Goal: Transaction & Acquisition: Purchase product/service

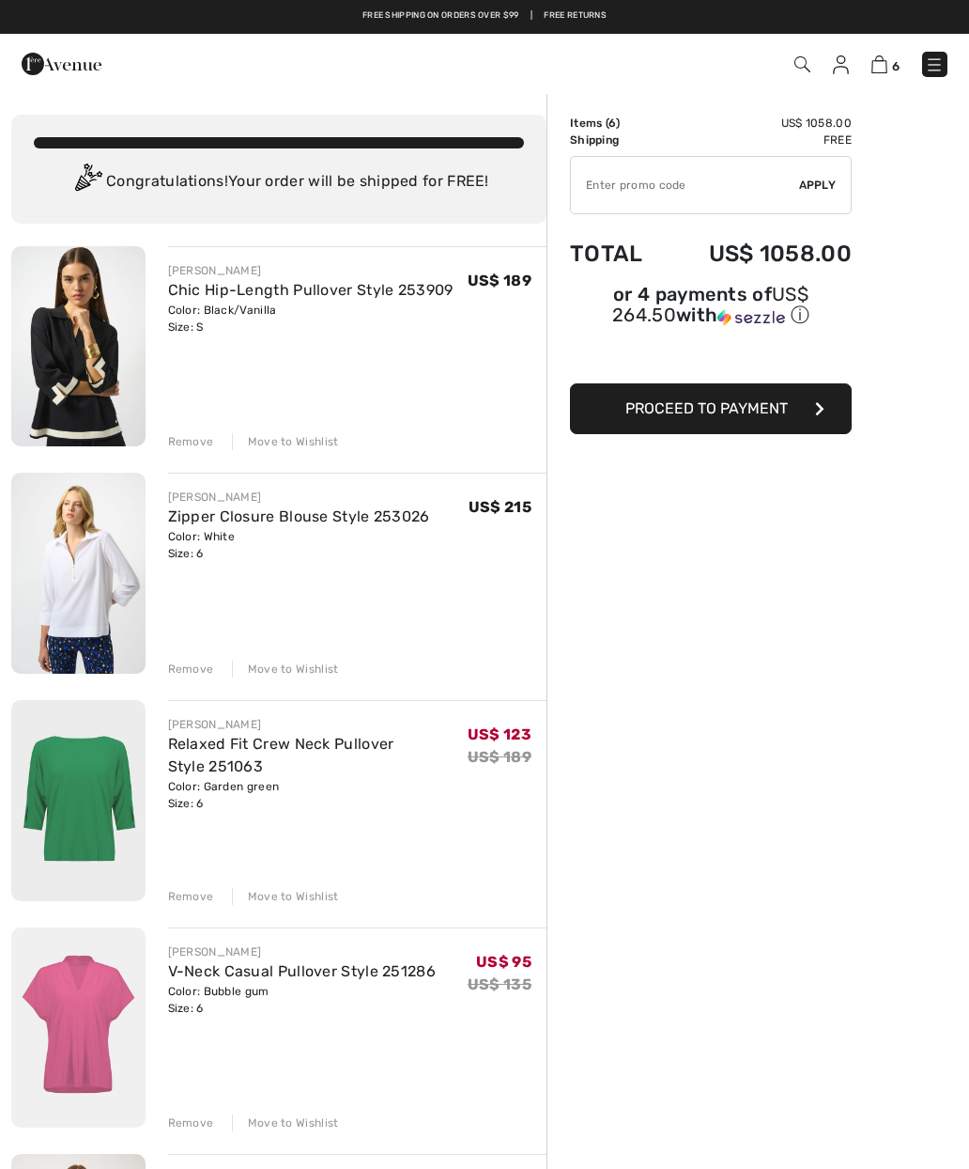
click at [205, 441] on div "Remove" at bounding box center [191, 441] width 46 height 17
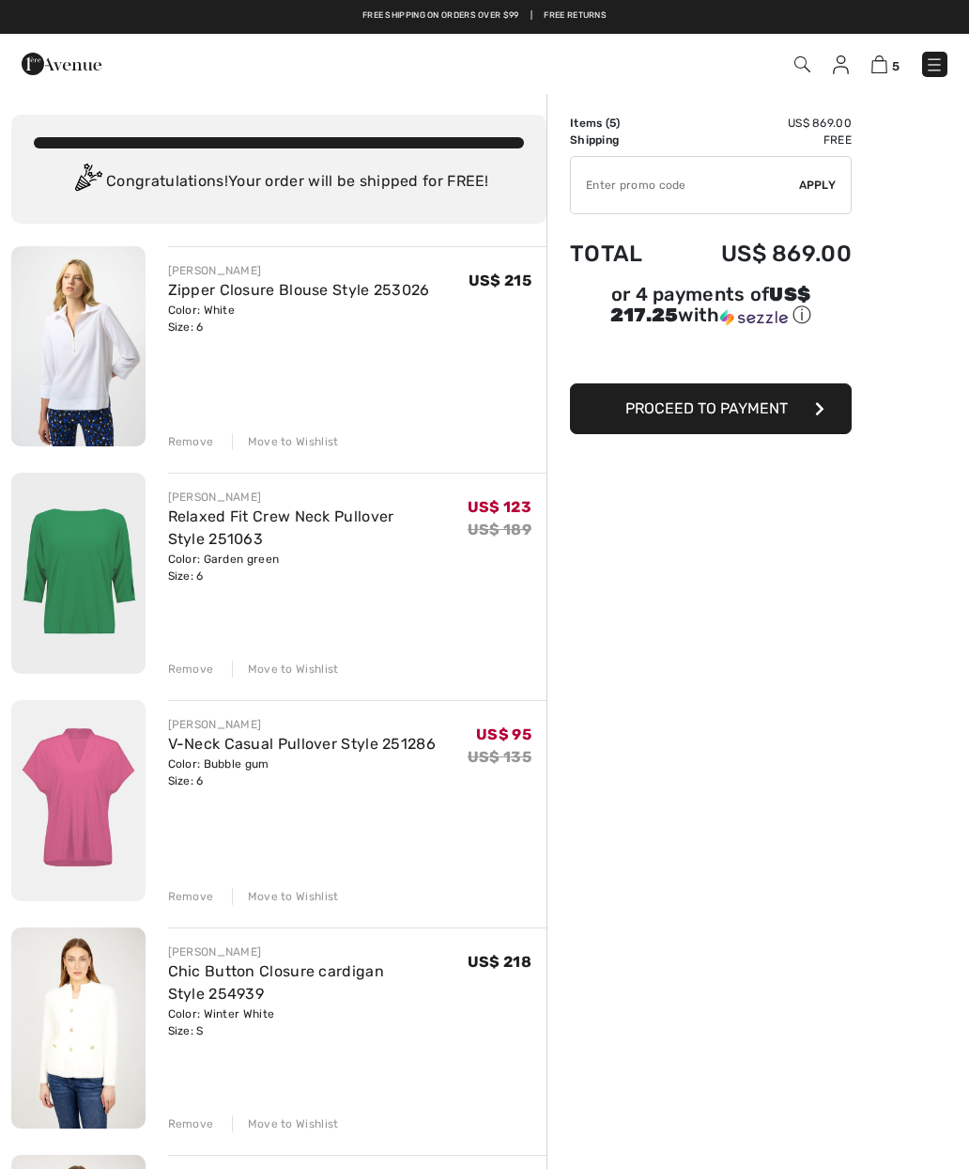
click at [210, 426] on div "JOSEPH RIBKOFF Zipper Closure Blouse Style 253026 Color: White Size: 6 Final Sa…" at bounding box center [357, 348] width 379 height 204
click at [192, 441] on div "Remove" at bounding box center [191, 441] width 46 height 17
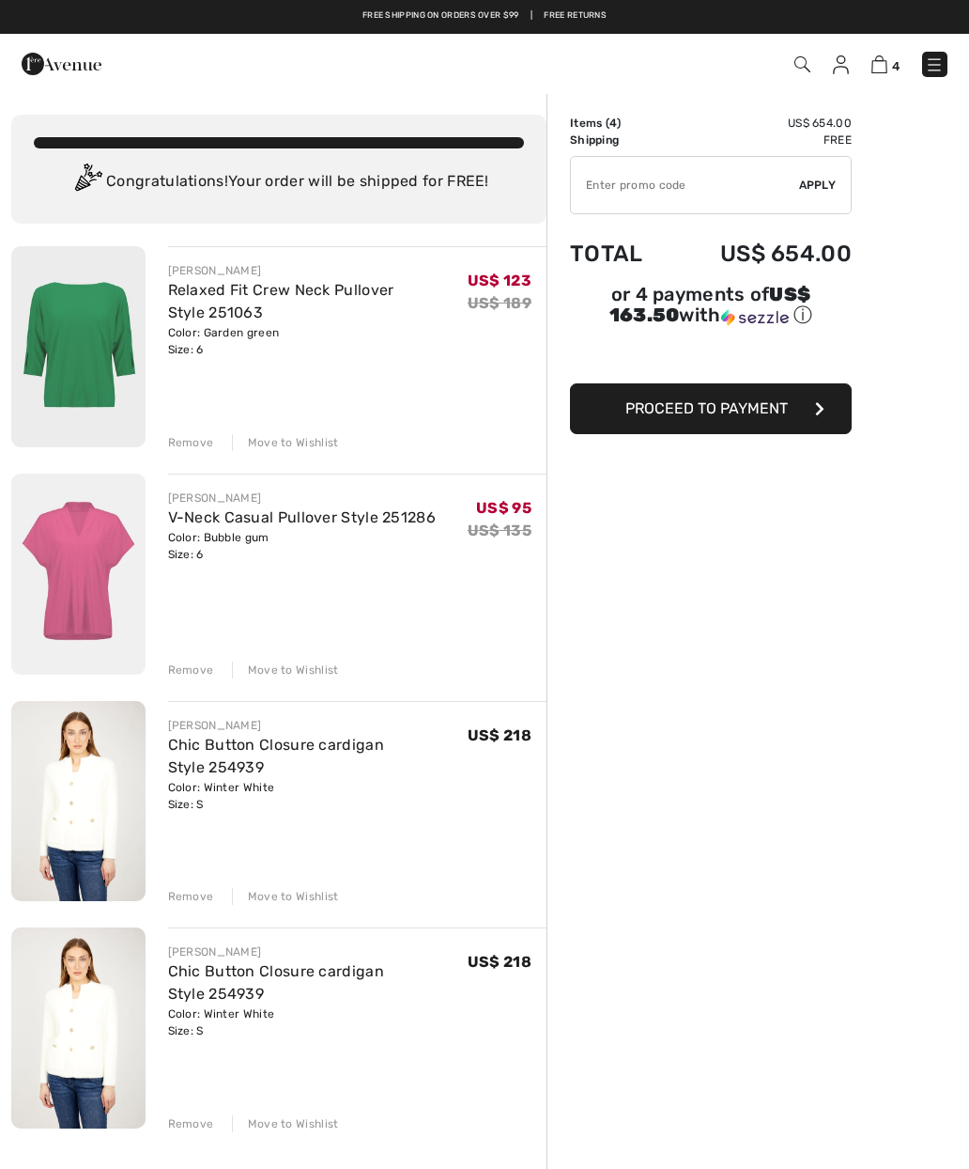
click at [196, 900] on div "Remove" at bounding box center [191, 896] width 46 height 17
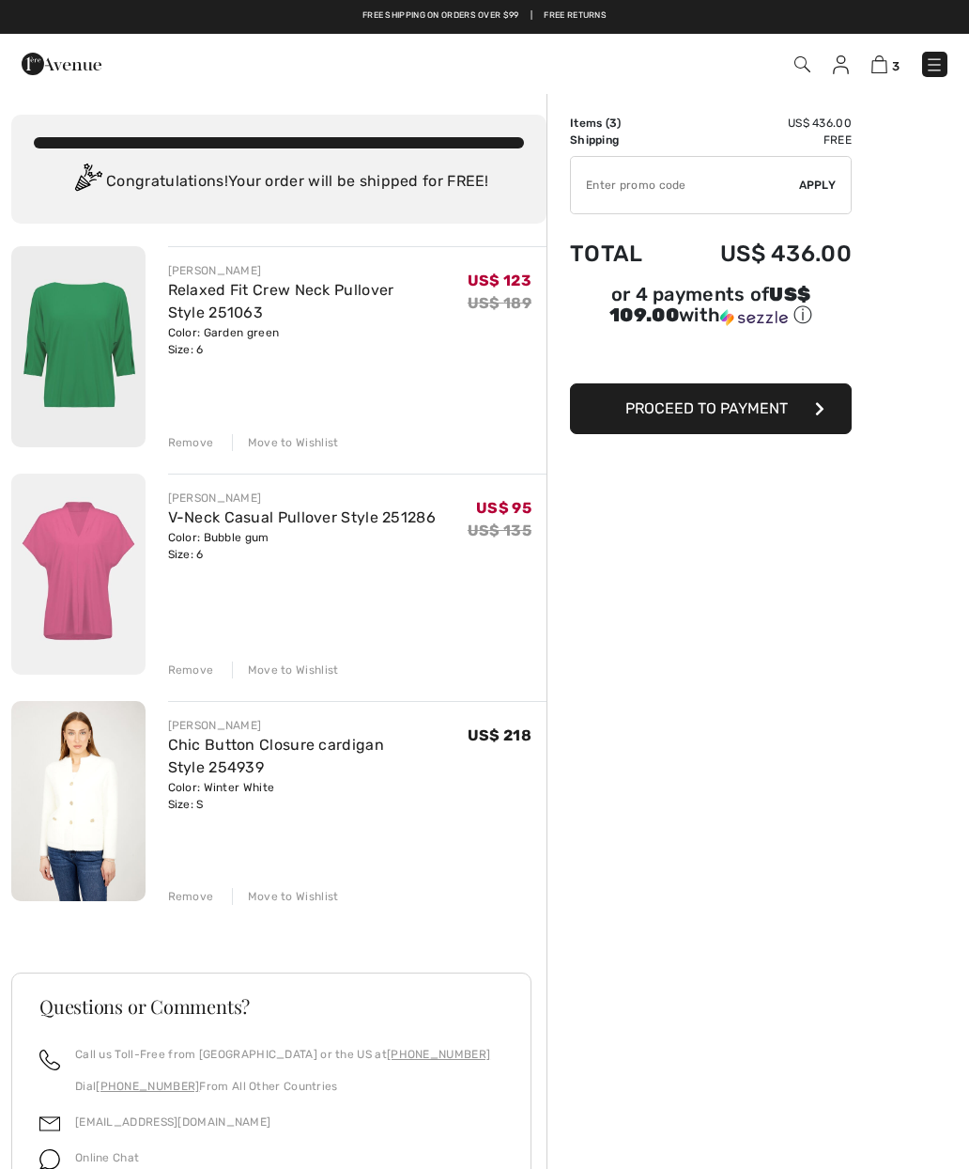
click at [314, 298] on link "Relaxed Fit Crew Neck Pullover Style 251063" at bounding box center [281, 301] width 226 height 40
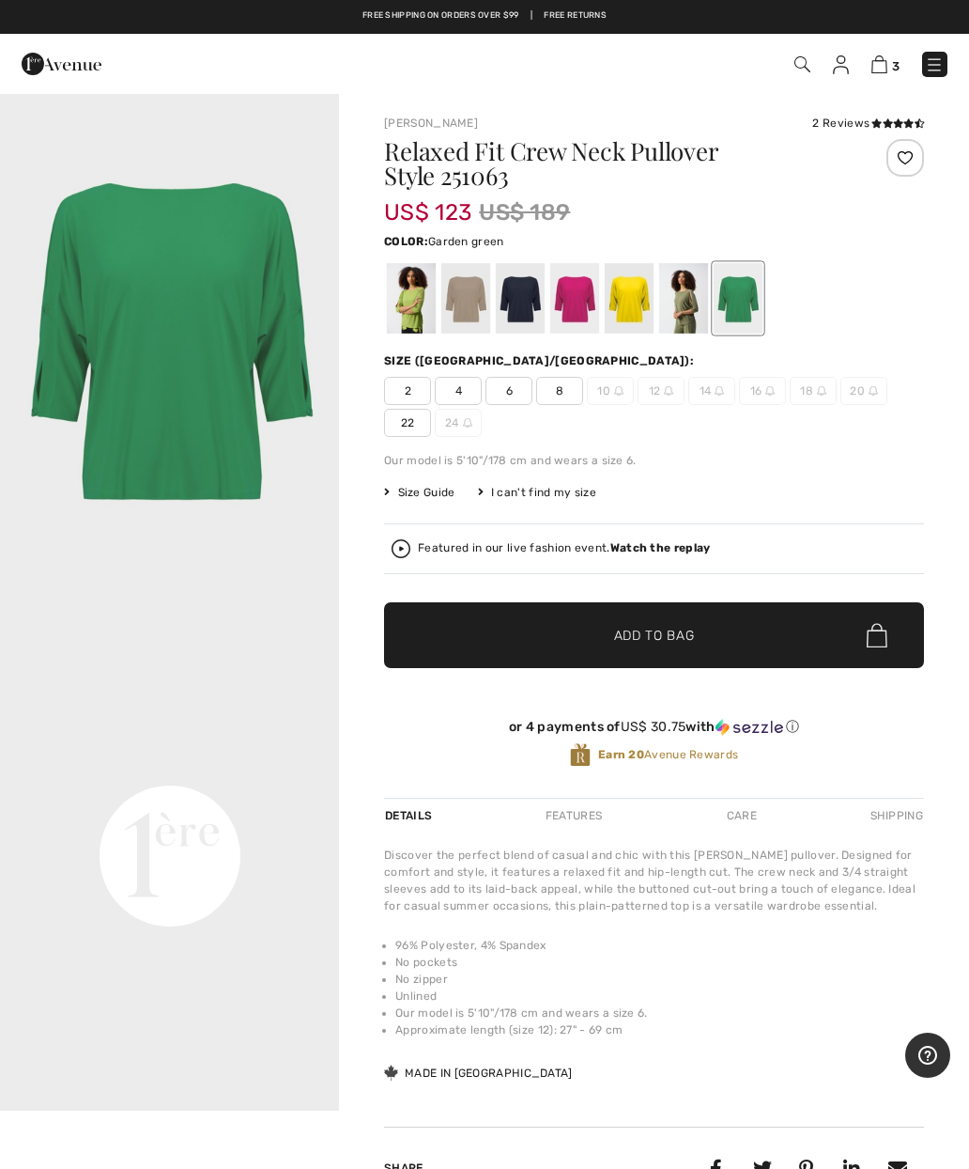
click at [872, 84] on div "3 Checkout 2 reviews" at bounding box center [484, 64] width 969 height 60
click at [886, 64] on img at bounding box center [880, 64] width 16 height 18
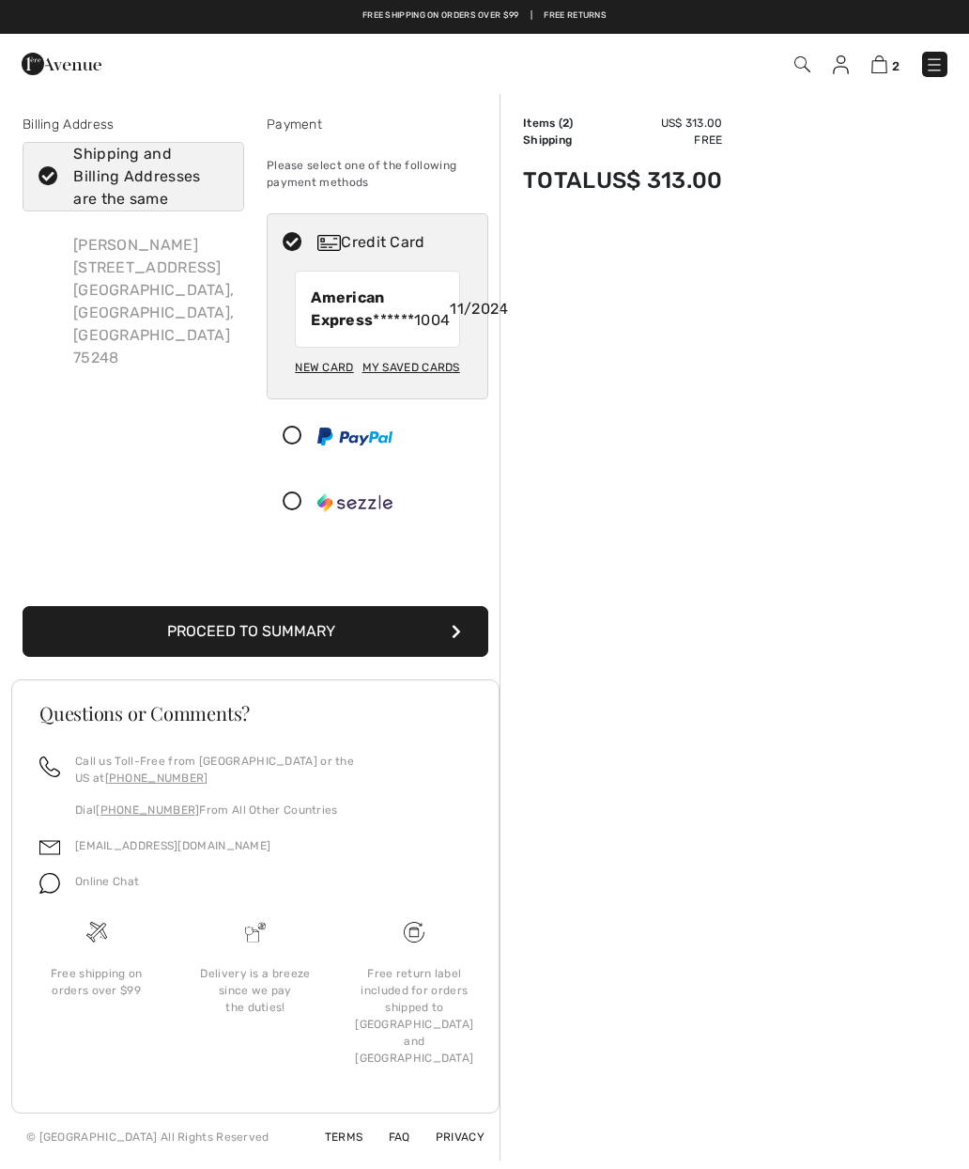
click at [374, 657] on button "Proceed to Summary" at bounding box center [256, 631] width 466 height 51
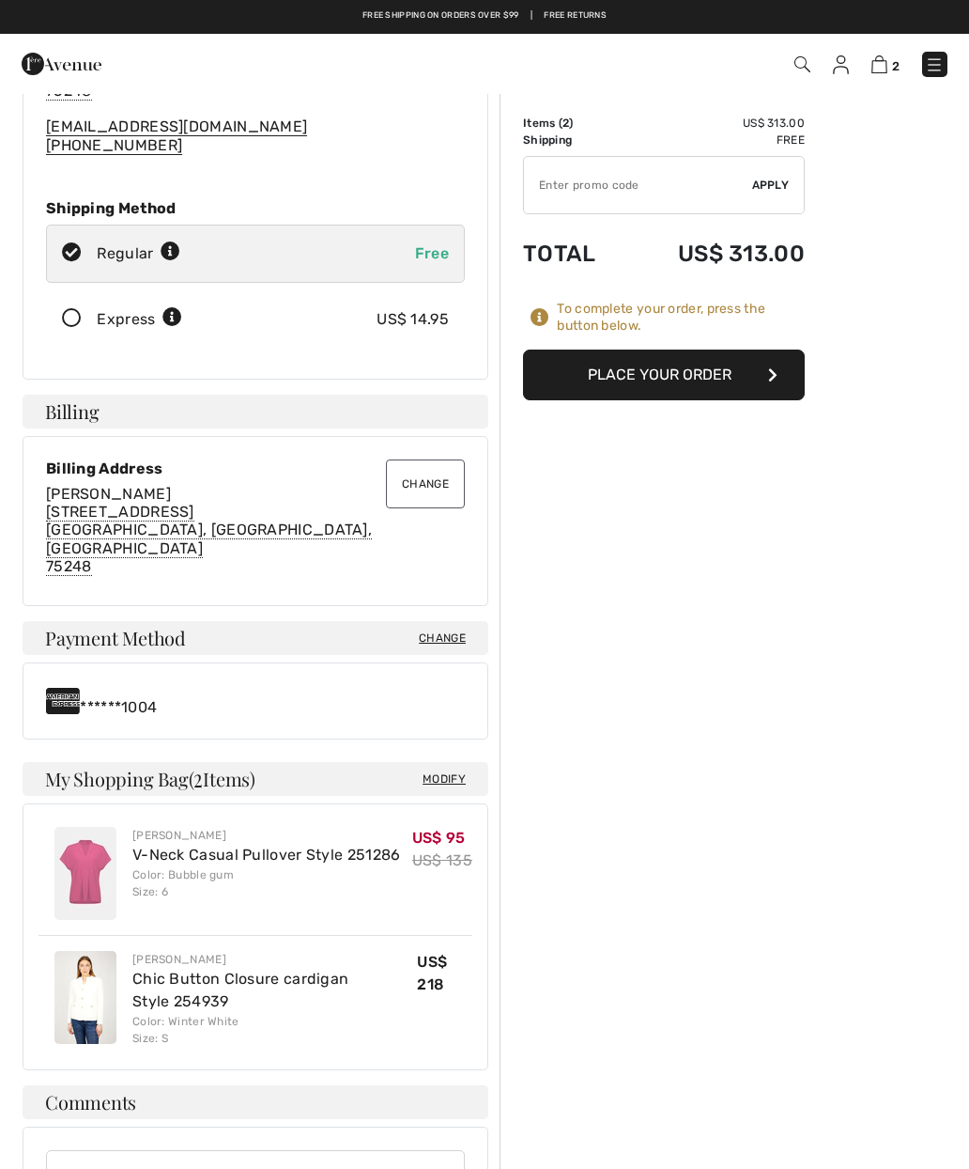
scroll to position [187, 0]
click at [667, 380] on button "Place Your Order" at bounding box center [664, 374] width 282 height 51
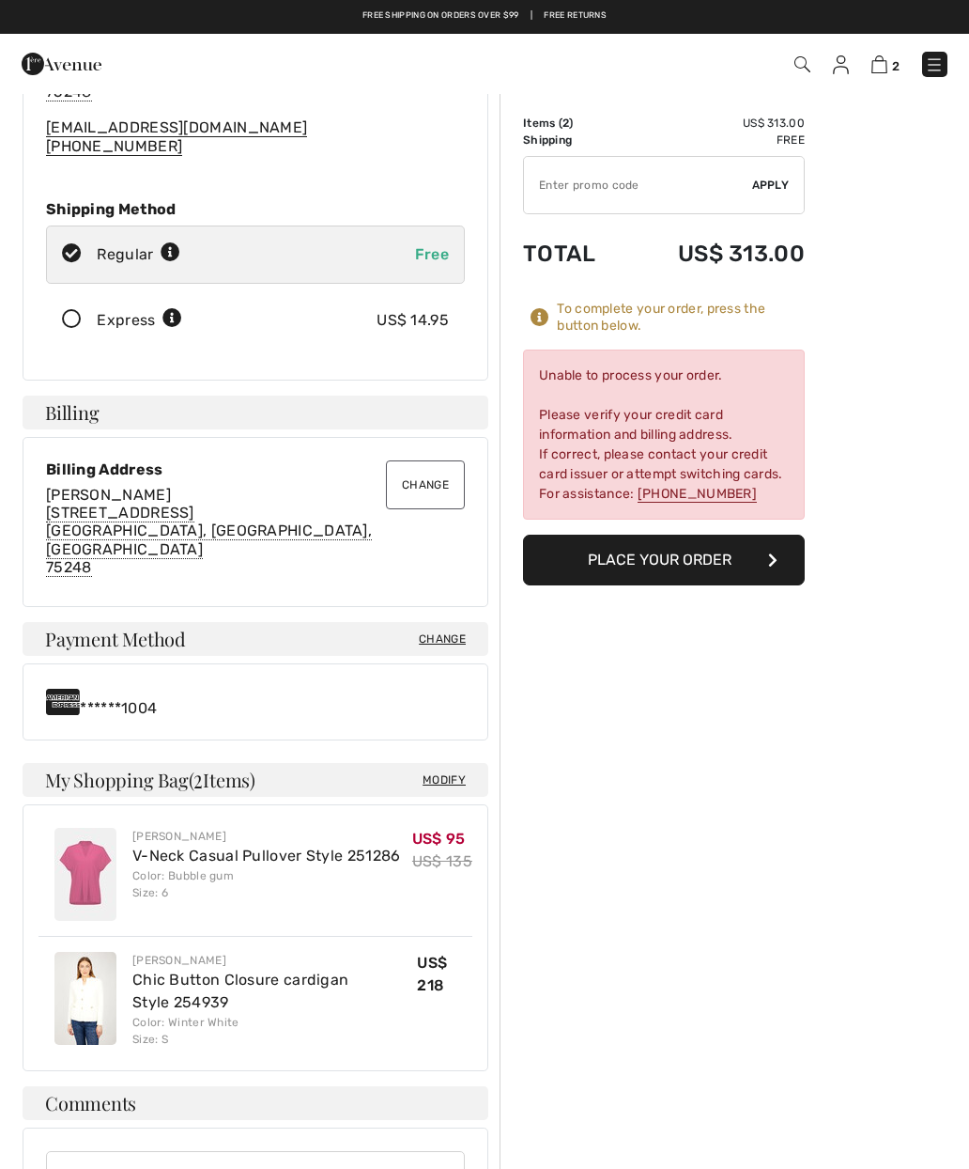
click at [444, 630] on span "Change" at bounding box center [442, 638] width 47 height 17
